Goal: Task Accomplishment & Management: Complete application form

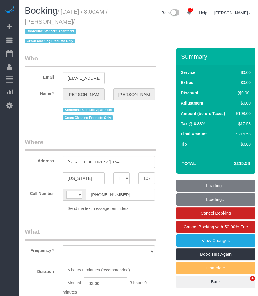
select select "NY"
select select "number:56"
select select "number:72"
select select "number:15"
select select "number:5"
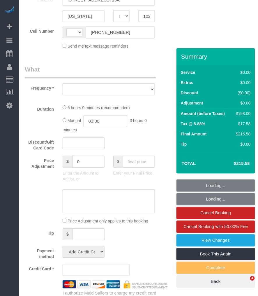
scroll to position [162, 0]
select select "string:[GEOGRAPHIC_DATA]"
select select "object:618"
select select "string:stripe-pm_1QqJ3D4VGloSiKo7WVbrohh3"
select select "2"
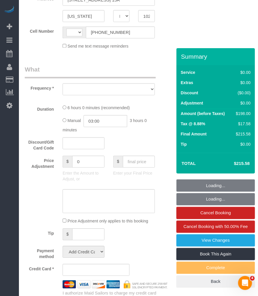
select select "2"
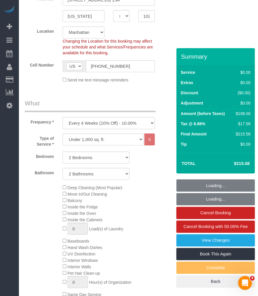
scroll to position [0, 0]
select select "spot1"
select select "2"
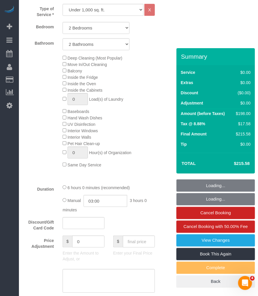
select select "object:1404"
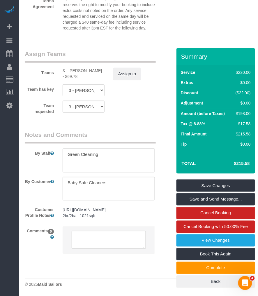
scroll to position [745, 0]
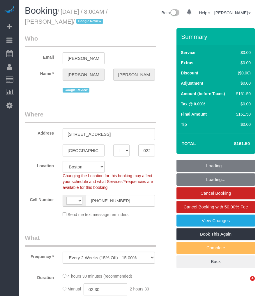
select select "MA"
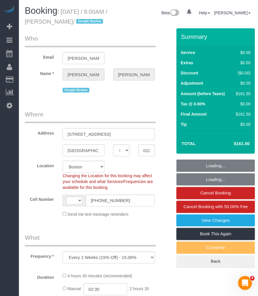
select select "string:[GEOGRAPHIC_DATA]"
select select "2"
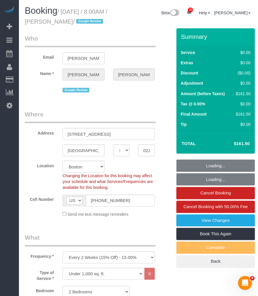
select select "object:823"
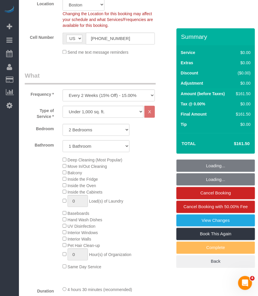
select select "spot1"
select select "number:89"
select select "number:90"
select select "number:15"
select select "number:5"
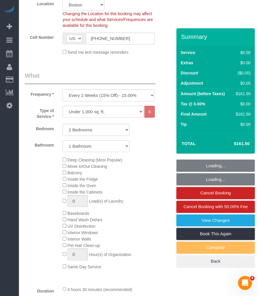
select select "string:stripe-pm_1Q7kiF4VGloSiKo7zKf3J3pt"
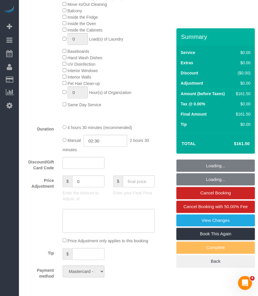
select select "2"
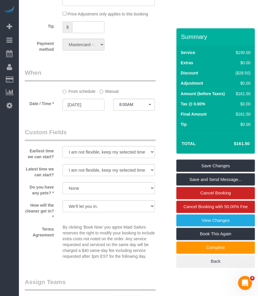
scroll to position [648, 0]
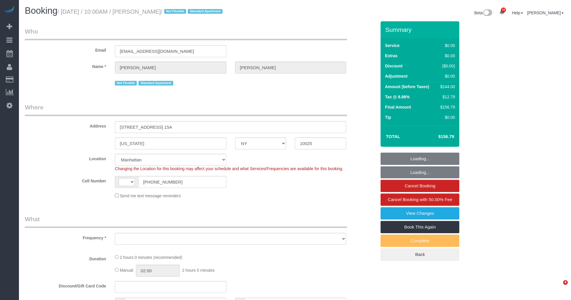
select select "NY"
select select "string:stripe-pm_1QW6m64VGloSiKo7rt7J6XTz"
select select "1"
select select "number:89"
select select "number:70"
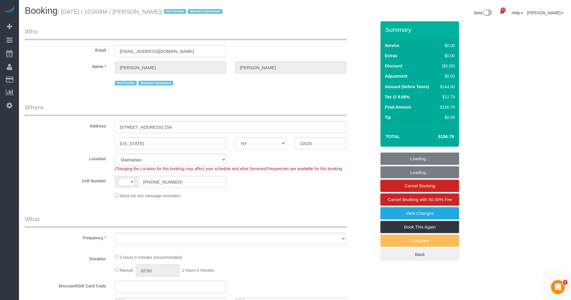
select select "number:15"
select select "number:6"
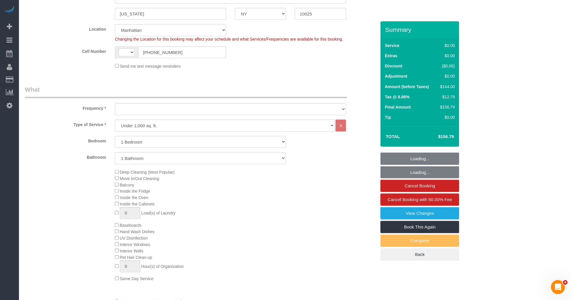
select select "string:[GEOGRAPHIC_DATA]"
select select "object:1008"
select select "1"
select select "spot1"
select select "object:1404"
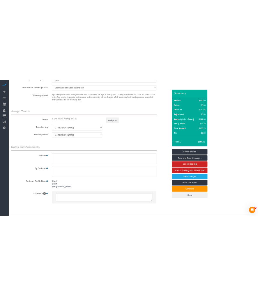
scroll to position [735, 0]
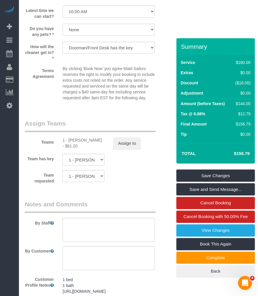
click at [113, 92] on p "By clicking 'Book Now' you agree Maid Sailors reserves the right to modify your…" at bounding box center [109, 83] width 92 height 35
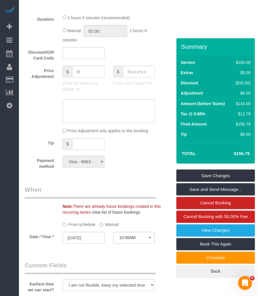
scroll to position [346, 0]
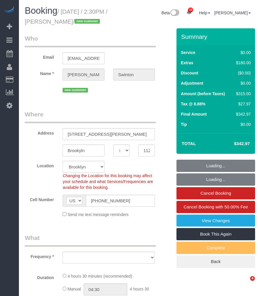
select select "NY"
select select "number:89"
select select "number:90"
select select "number:15"
select select "number:5"
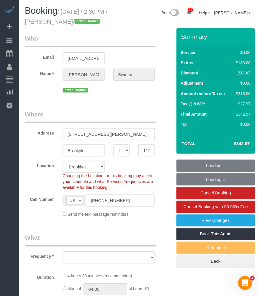
select select "string:stripe-pm_1S2xM94VGloSiKo7GE1AsdHx"
select select "1"
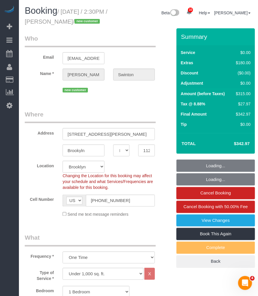
select select "object:978"
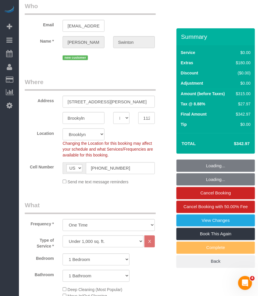
select select "1"
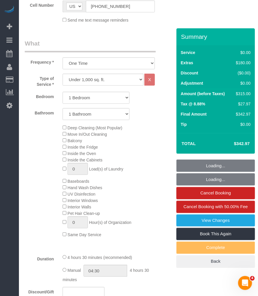
select select "object:1381"
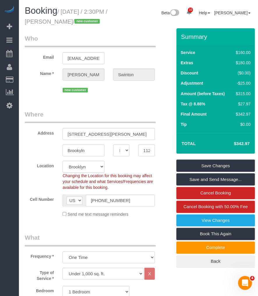
drag, startPoint x: 68, startPoint y: 20, endPoint x: 108, endPoint y: 20, distance: 39.7
click at [108, 20] on small "/ September 03, 2025 / 2:30PM / Sheryl Swinton / new customer" at bounding box center [66, 16] width 83 height 16
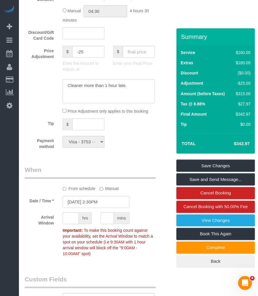
scroll to position [583, 0]
